Goal: Information Seeking & Learning: Learn about a topic

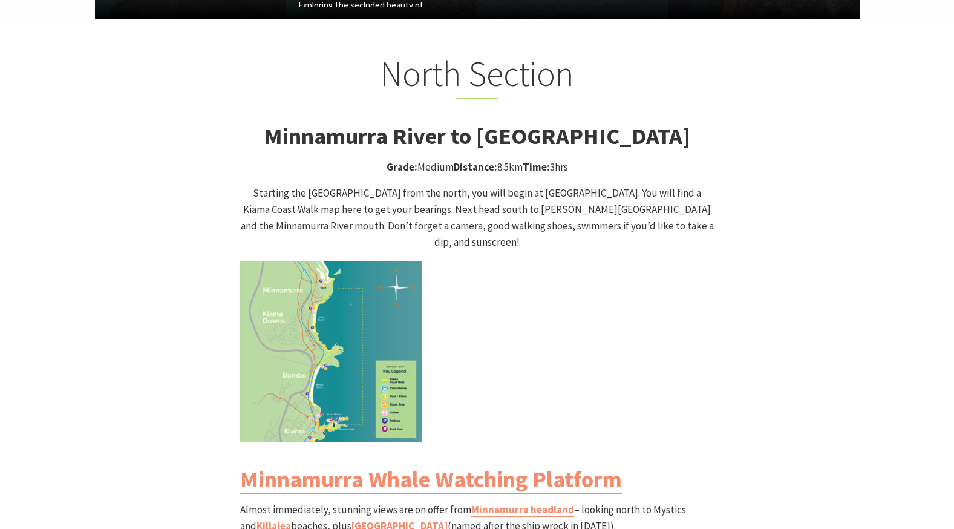
scroll to position [1210, 0]
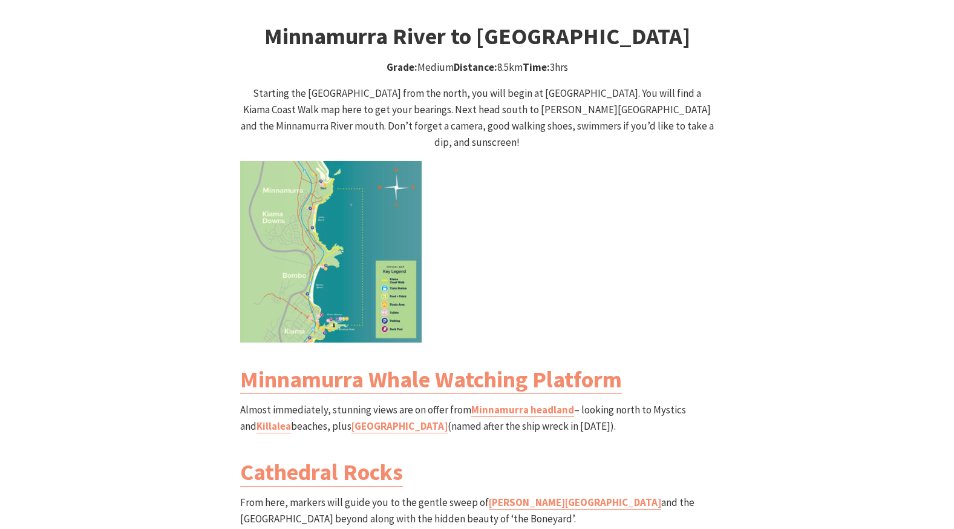
click at [357, 198] on img at bounding box center [331, 252] width 182 height 182
click at [506, 403] on link "Minnamurra headland" at bounding box center [522, 410] width 103 height 14
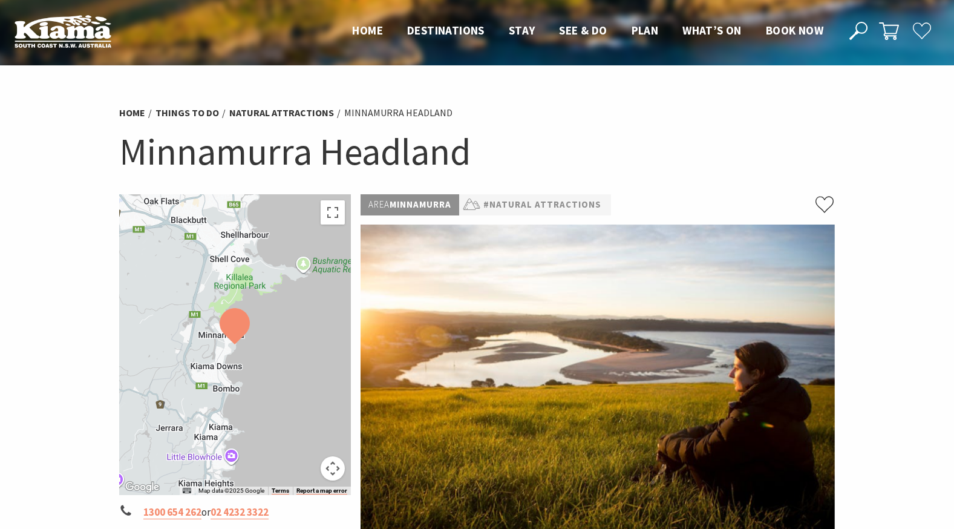
click at [265, 338] on div at bounding box center [235, 344] width 232 height 301
click at [332, 468] on button "Map camera controls" at bounding box center [333, 468] width 24 height 24
click at [332, 218] on button "Toggle fullscreen view" at bounding box center [333, 212] width 24 height 24
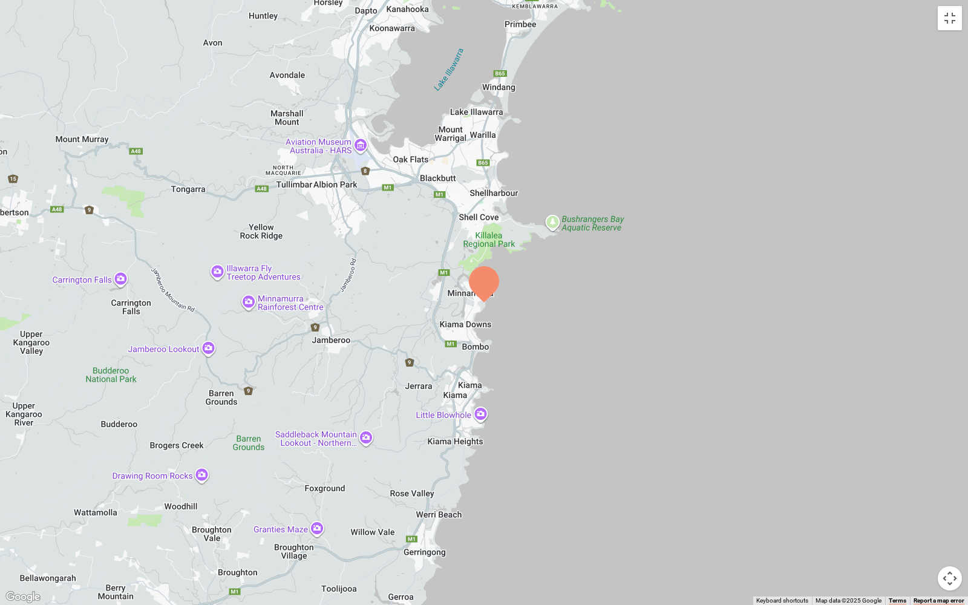
click at [953, 528] on button "Map camera controls" at bounding box center [950, 578] width 24 height 24
click at [542, 314] on div at bounding box center [484, 302] width 968 height 605
click at [920, 516] on button "Zoom in" at bounding box center [920, 518] width 24 height 24
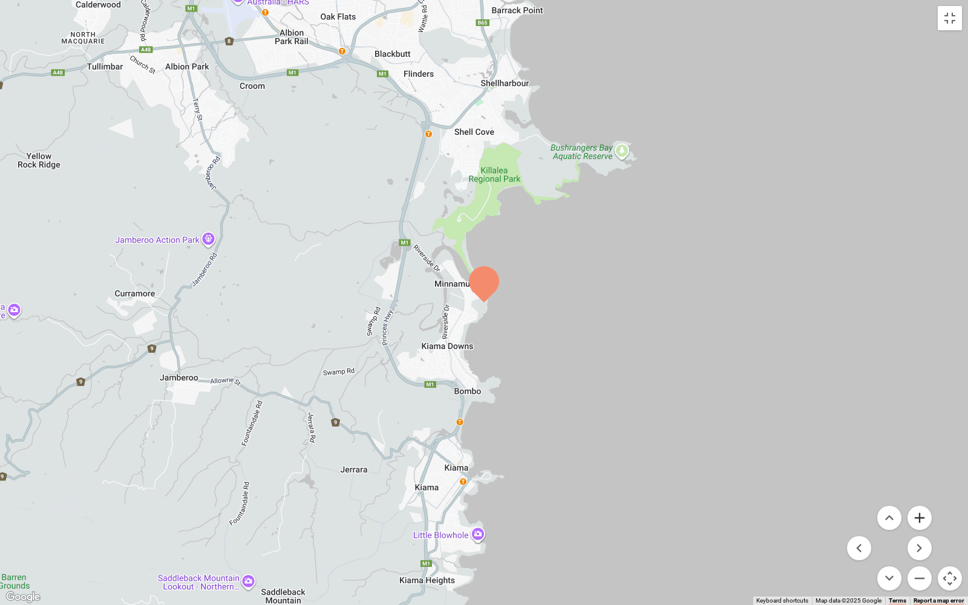
click at [920, 516] on button "Zoom in" at bounding box center [920, 518] width 24 height 24
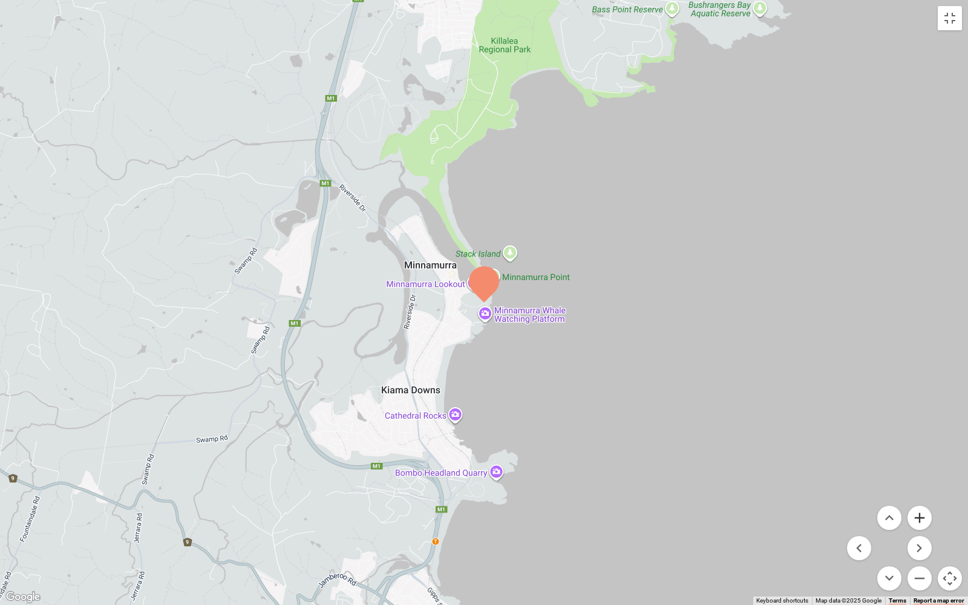
click at [920, 516] on button "Zoom in" at bounding box center [920, 518] width 24 height 24
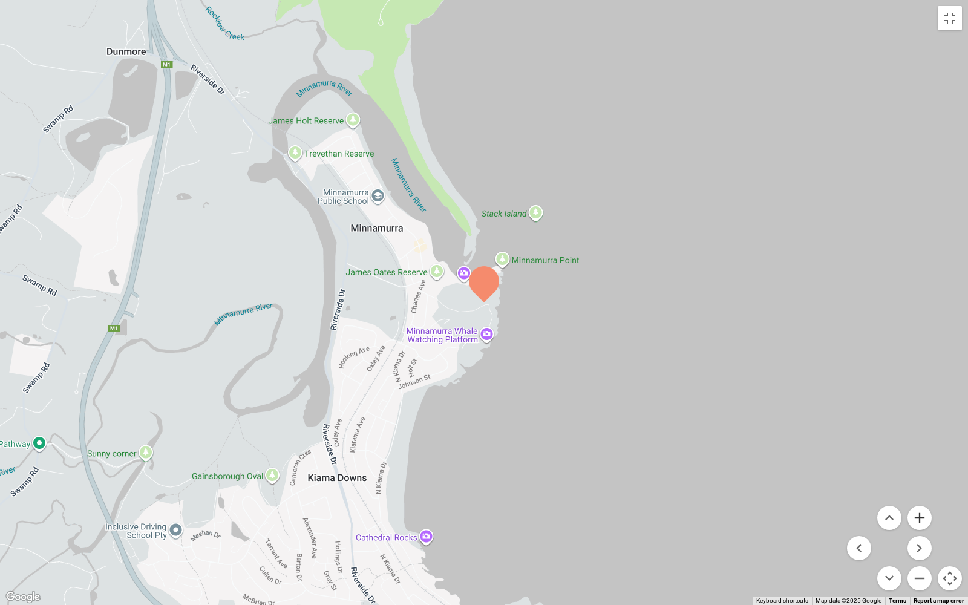
click at [920, 516] on button "Zoom in" at bounding box center [920, 518] width 24 height 24
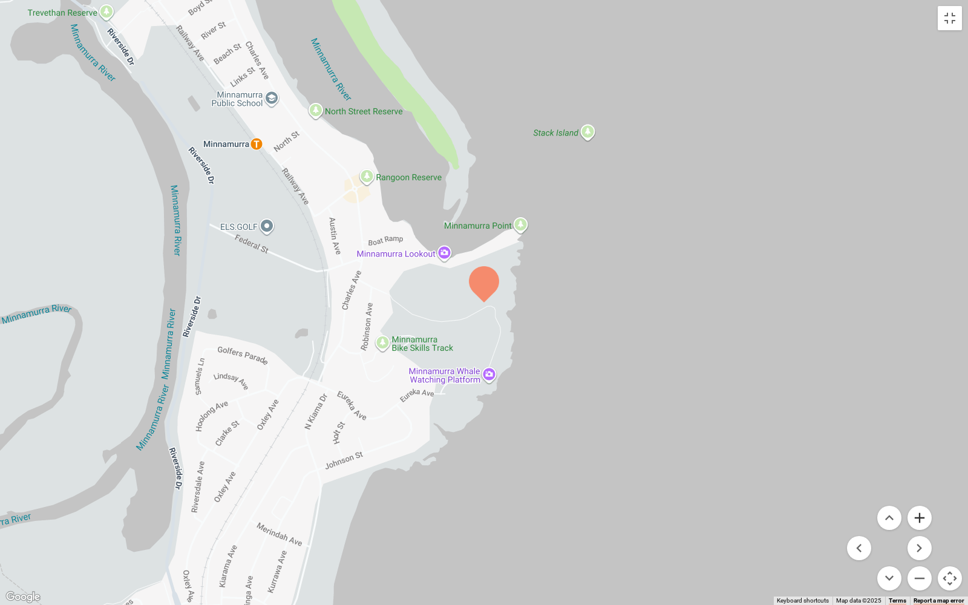
click at [920, 516] on button "Zoom in" at bounding box center [920, 518] width 24 height 24
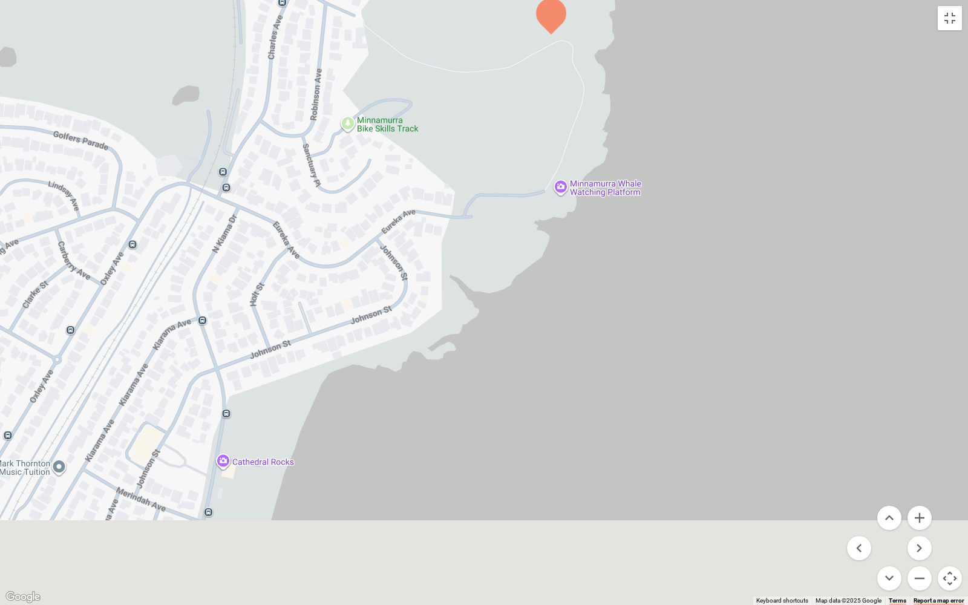
drag, startPoint x: 598, startPoint y: 529, endPoint x: 666, endPoint y: 249, distance: 288.3
click at [666, 249] on div at bounding box center [484, 302] width 968 height 605
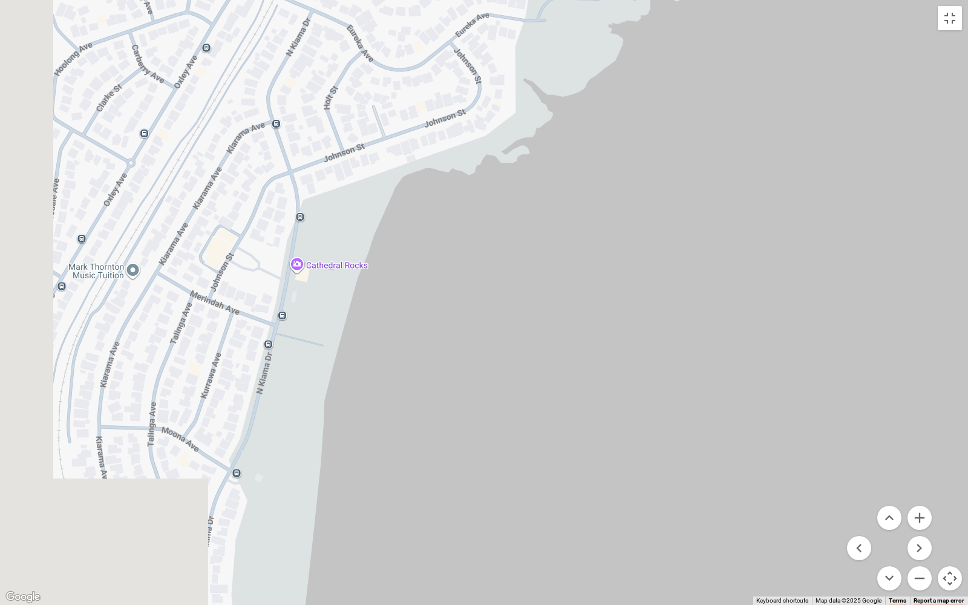
drag, startPoint x: 510, startPoint y: 438, endPoint x: 629, endPoint y: 201, distance: 265.5
click at [629, 202] on div at bounding box center [484, 302] width 968 height 605
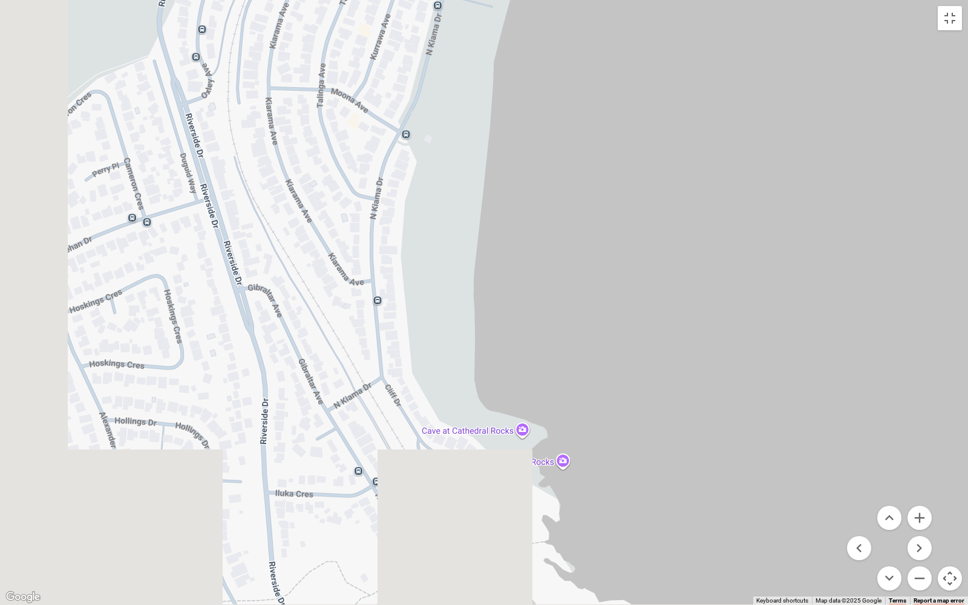
drag, startPoint x: 503, startPoint y: 398, endPoint x: 612, endPoint y: 131, distance: 287.9
click at [611, 149] on div at bounding box center [484, 302] width 968 height 605
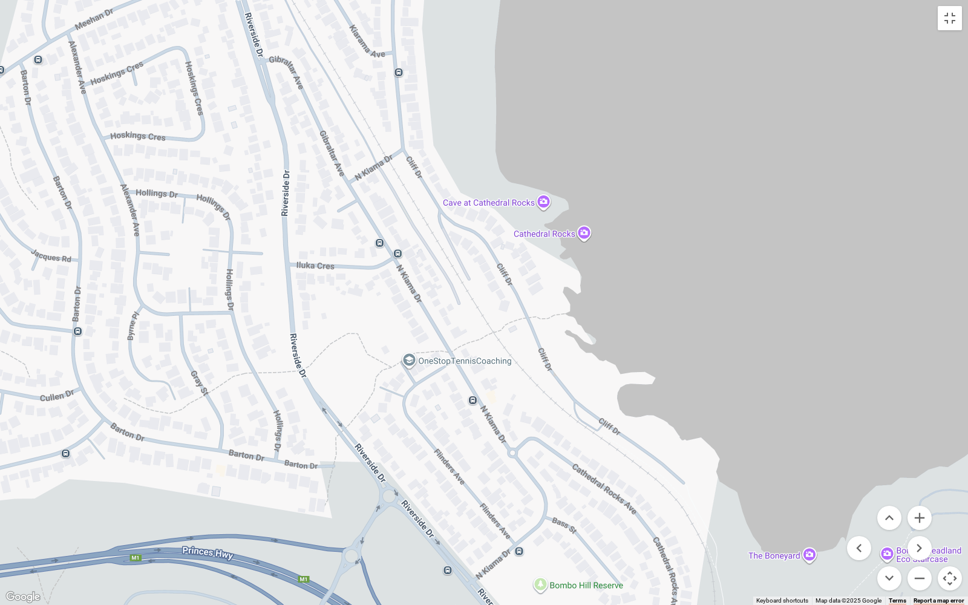
drag, startPoint x: 668, startPoint y: 376, endPoint x: 564, endPoint y: 109, distance: 287.0
click at [566, 110] on div at bounding box center [484, 302] width 968 height 605
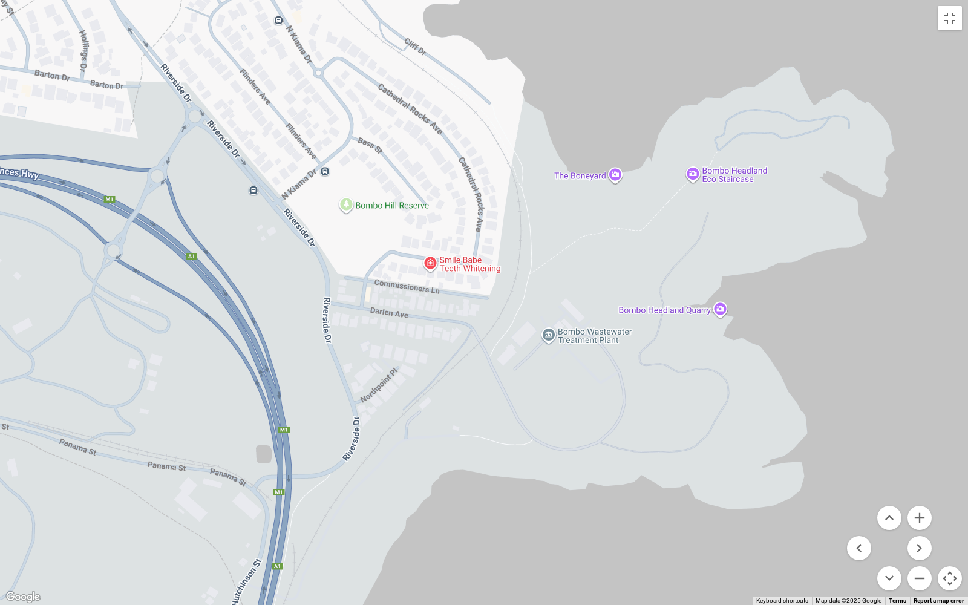
drag, startPoint x: 635, startPoint y: 73, endPoint x: 567, endPoint y: 26, distance: 82.3
click at [567, 26] on div at bounding box center [484, 302] width 968 height 605
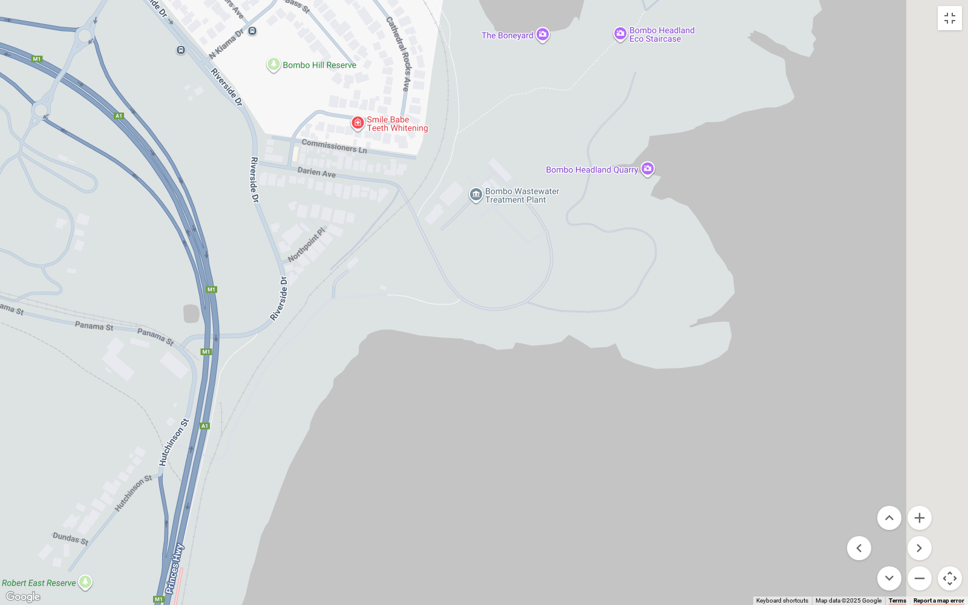
drag, startPoint x: 605, startPoint y: 129, endPoint x: 542, endPoint y: 2, distance: 141.3
click at [541, 0] on div at bounding box center [484, 302] width 968 height 605
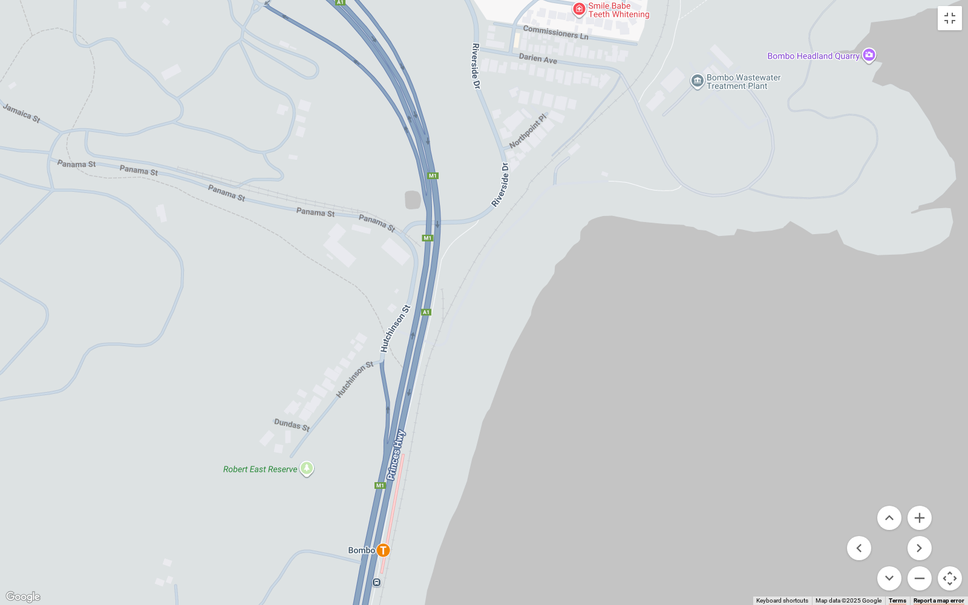
drag, startPoint x: 387, startPoint y: 399, endPoint x: 609, endPoint y: 304, distance: 242.1
click at [609, 304] on div at bounding box center [484, 302] width 968 height 605
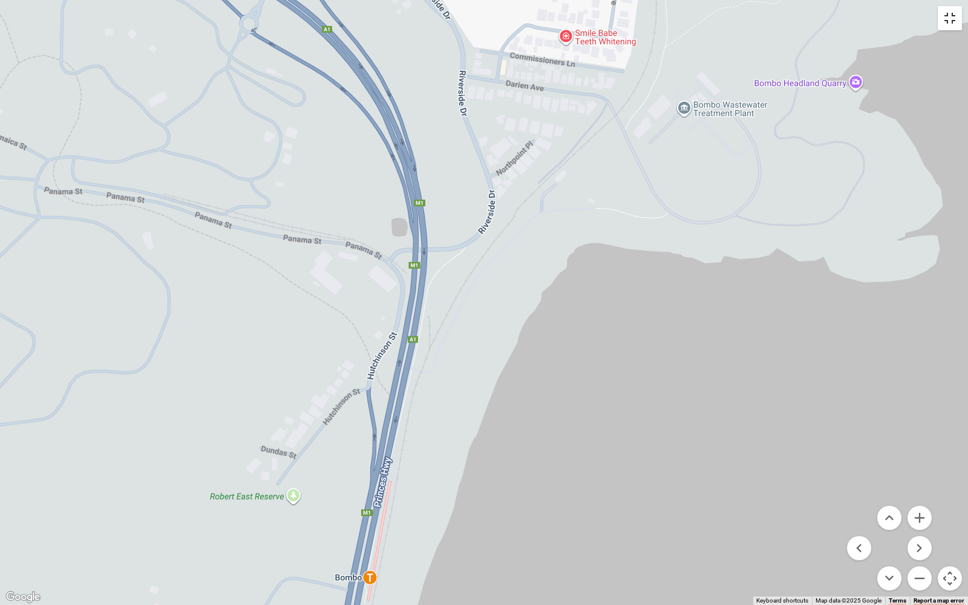
click at [951, 14] on button "Toggle fullscreen view" at bounding box center [950, 18] width 24 height 24
